Goal: Task Accomplishment & Management: Manage account settings

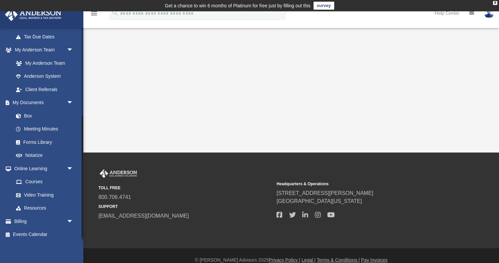
scroll to position [160, 0]
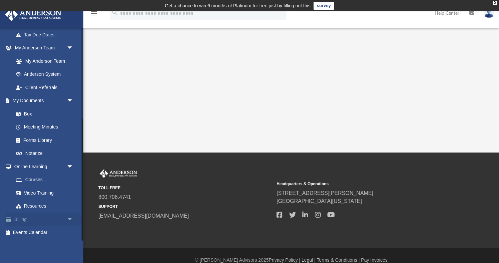
click at [67, 223] on span "arrow_drop_down" at bounding box center [73, 219] width 13 height 14
click at [40, 231] on link "$ Open Invoices" at bounding box center [46, 233] width 74 height 14
click at [23, 218] on link "Billing arrow_drop_up" at bounding box center [44, 218] width 79 height 13
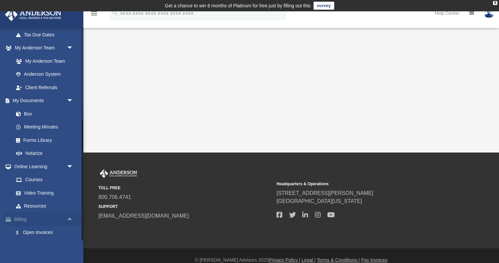
click at [23, 218] on link "Billing arrow_drop_up" at bounding box center [44, 218] width 79 height 13
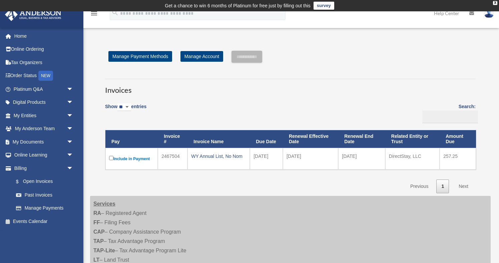
click at [131, 107] on select "** ** ** ***" at bounding box center [124, 107] width 14 height 8
click at [71, 128] on span "arrow_drop_down" at bounding box center [73, 129] width 13 height 14
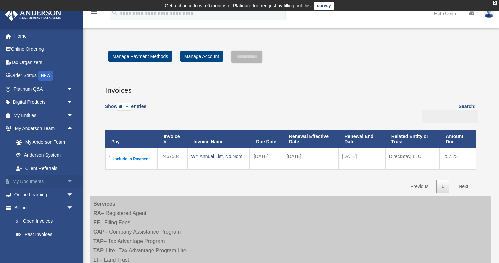
click at [69, 180] on span "arrow_drop_down" at bounding box center [73, 182] width 13 height 14
click at [70, 118] on span "arrow_drop_down" at bounding box center [73, 116] width 13 height 14
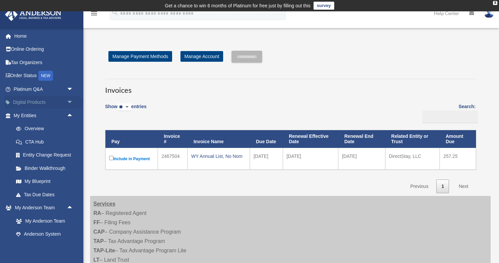
click at [71, 99] on span "arrow_drop_down" at bounding box center [73, 103] width 13 height 14
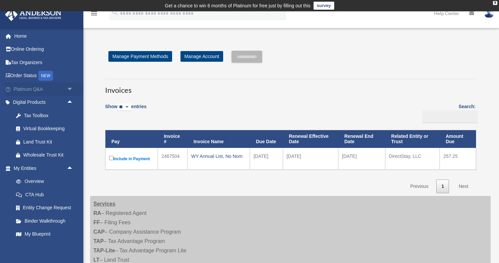
click at [69, 88] on span "arrow_drop_down" at bounding box center [73, 89] width 13 height 14
